Goal: Information Seeking & Learning: Learn about a topic

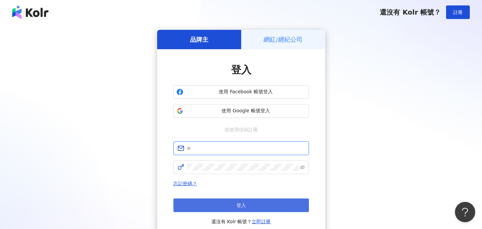
type input "**********"
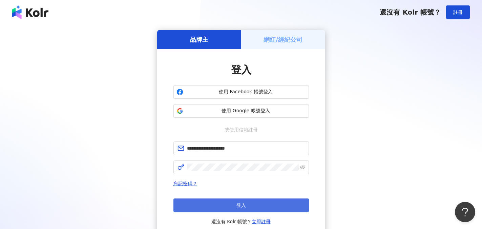
click at [229, 205] on button "登入" at bounding box center [240, 205] width 135 height 14
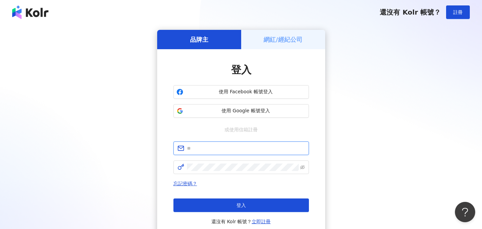
type input "**********"
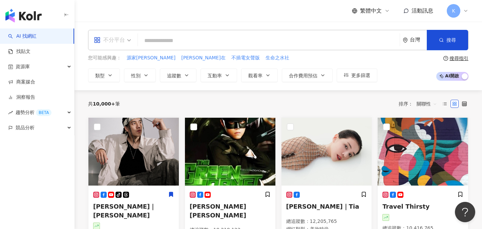
click at [123, 44] on div "不分平台" at bounding box center [109, 40] width 31 height 11
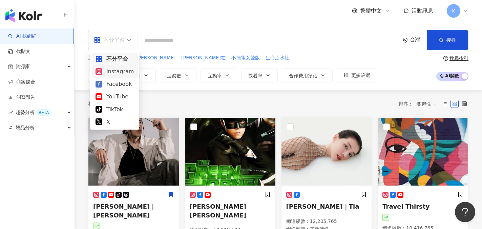
click at [161, 42] on input "search" at bounding box center [269, 40] width 256 height 13
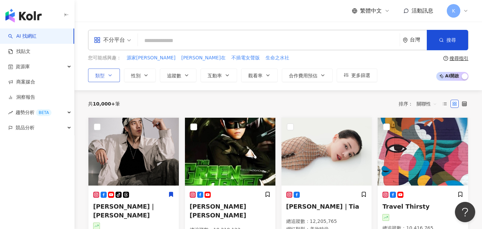
click at [110, 75] on icon "button" at bounding box center [109, 74] width 5 height 5
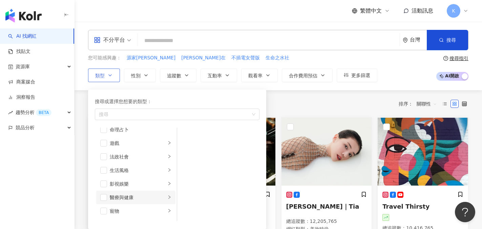
scroll to position [133, 0]
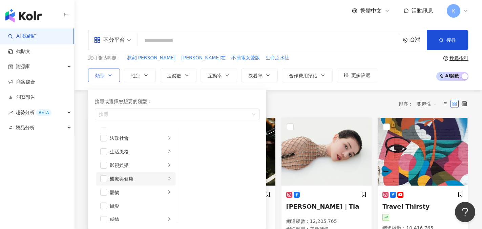
click at [107, 180] on li "醫療與健康" at bounding box center [135, 179] width 79 height 14
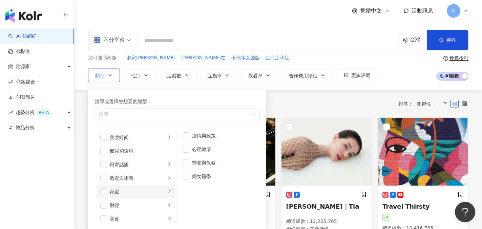
scroll to position [0, 0]
click at [167, 151] on div "button" at bounding box center [169, 149] width 4 height 6
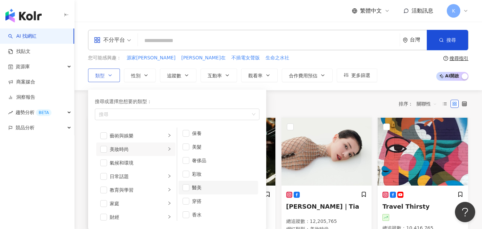
scroll to position [4, 0]
click at [203, 188] on div "醫美" at bounding box center [223, 184] width 62 height 7
click at [258, 60] on div "您可能感興趣： 源家林 林家源在 不插電女聲版 生命之水社" at bounding box center [232, 57] width 289 height 7
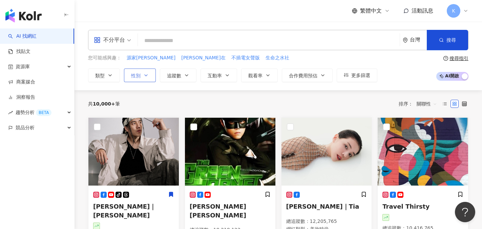
click at [146, 78] on button "性別" at bounding box center [140, 75] width 32 height 14
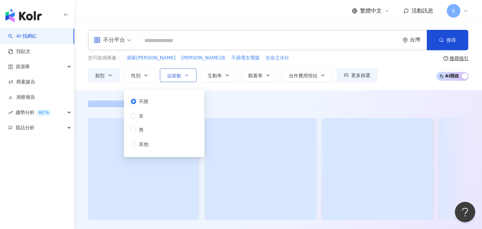
click at [188, 78] on icon "button" at bounding box center [186, 74] width 5 height 5
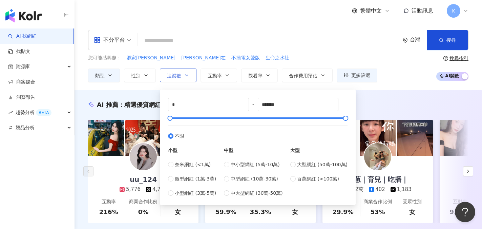
click at [188, 78] on icon "button" at bounding box center [186, 74] width 5 height 5
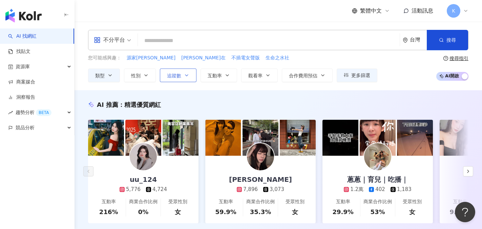
click at [188, 78] on icon "button" at bounding box center [186, 74] width 5 height 5
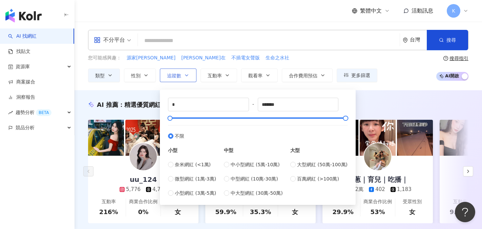
click at [189, 76] on icon "button" at bounding box center [186, 74] width 5 height 5
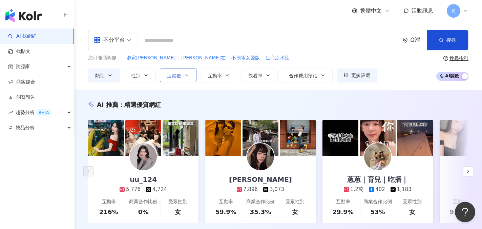
click at [187, 78] on button "追蹤數" at bounding box center [178, 75] width 37 height 14
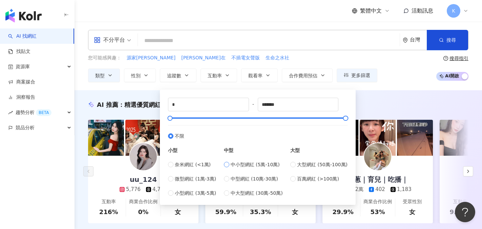
click at [232, 167] on label "中小型網紅 (5萬-10萬)" at bounding box center [253, 163] width 59 height 7
type input "*****"
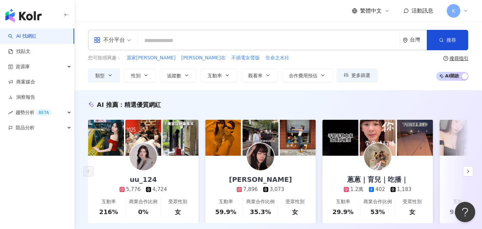
click at [277, 55] on div "您可能感興趣： 源家林 林家源在 不插電女聲版 生命之水社" at bounding box center [232, 57] width 289 height 7
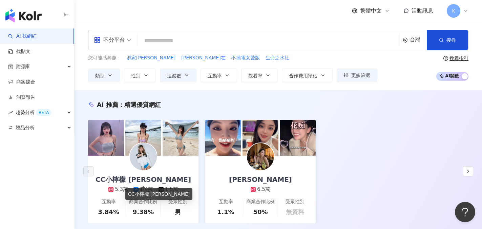
click at [142, 179] on div "CC小檸檬 林孟" at bounding box center [143, 178] width 109 height 9
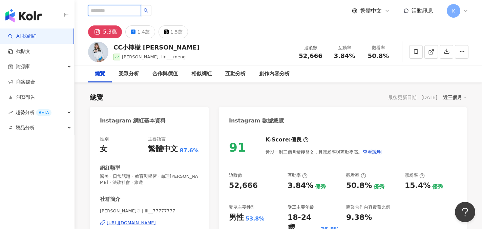
click at [122, 6] on input "search" at bounding box center [114, 10] width 53 height 11
type input "**"
click at [119, 6] on input "search" at bounding box center [114, 10] width 53 height 11
click at [118, 10] on input "search" at bounding box center [114, 10] width 53 height 11
type input "***"
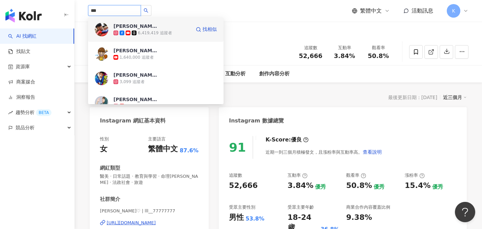
click at [139, 32] on div "6,419,419 追蹤者" at bounding box center [155, 33] width 34 height 6
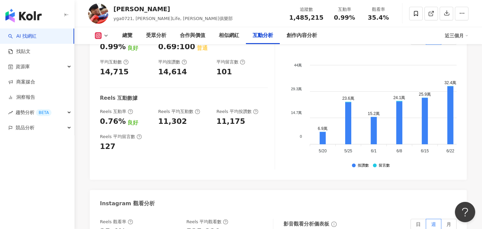
scroll to position [1422, 0]
